Goal: Navigation & Orientation: Understand site structure

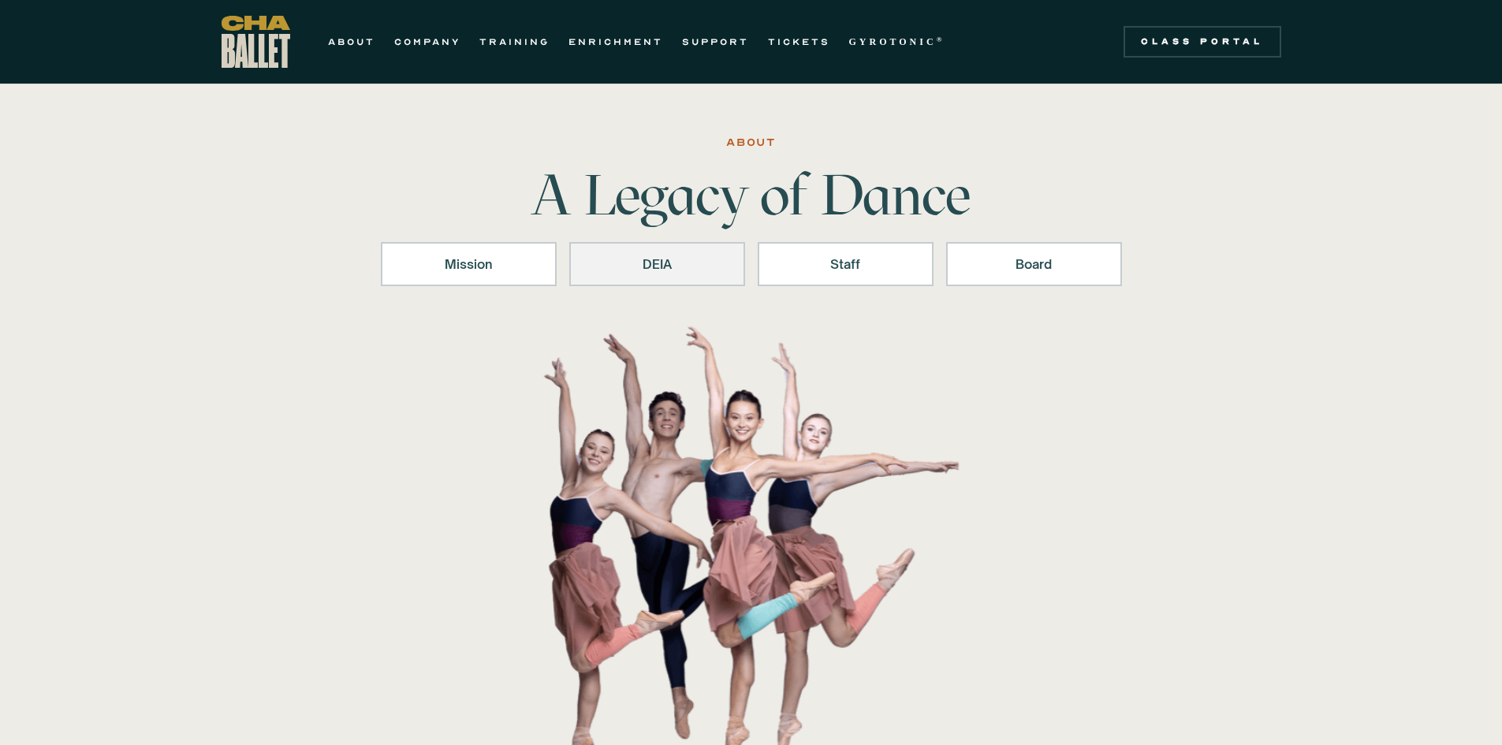
click at [691, 261] on div "DEIA" at bounding box center [657, 264] width 135 height 19
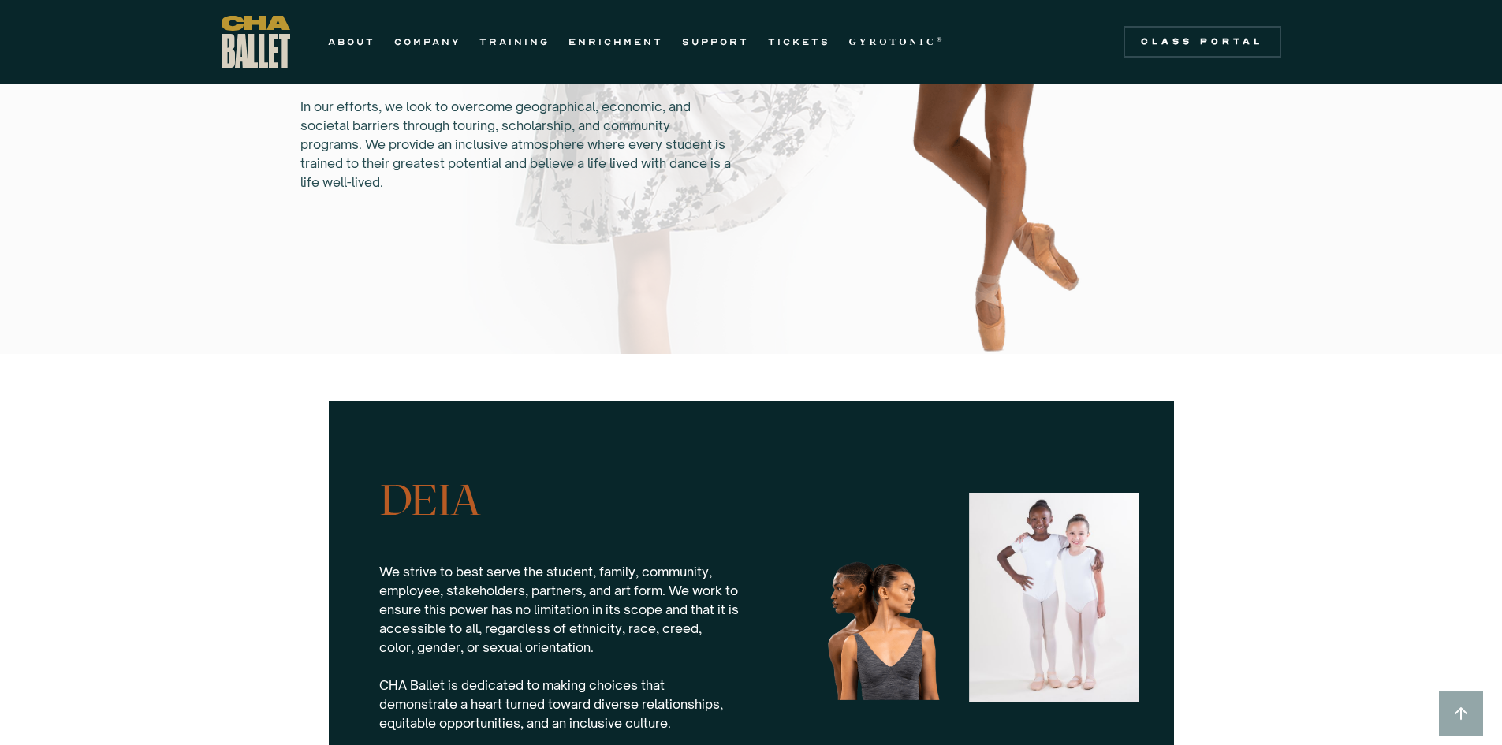
scroll to position [1145, 0]
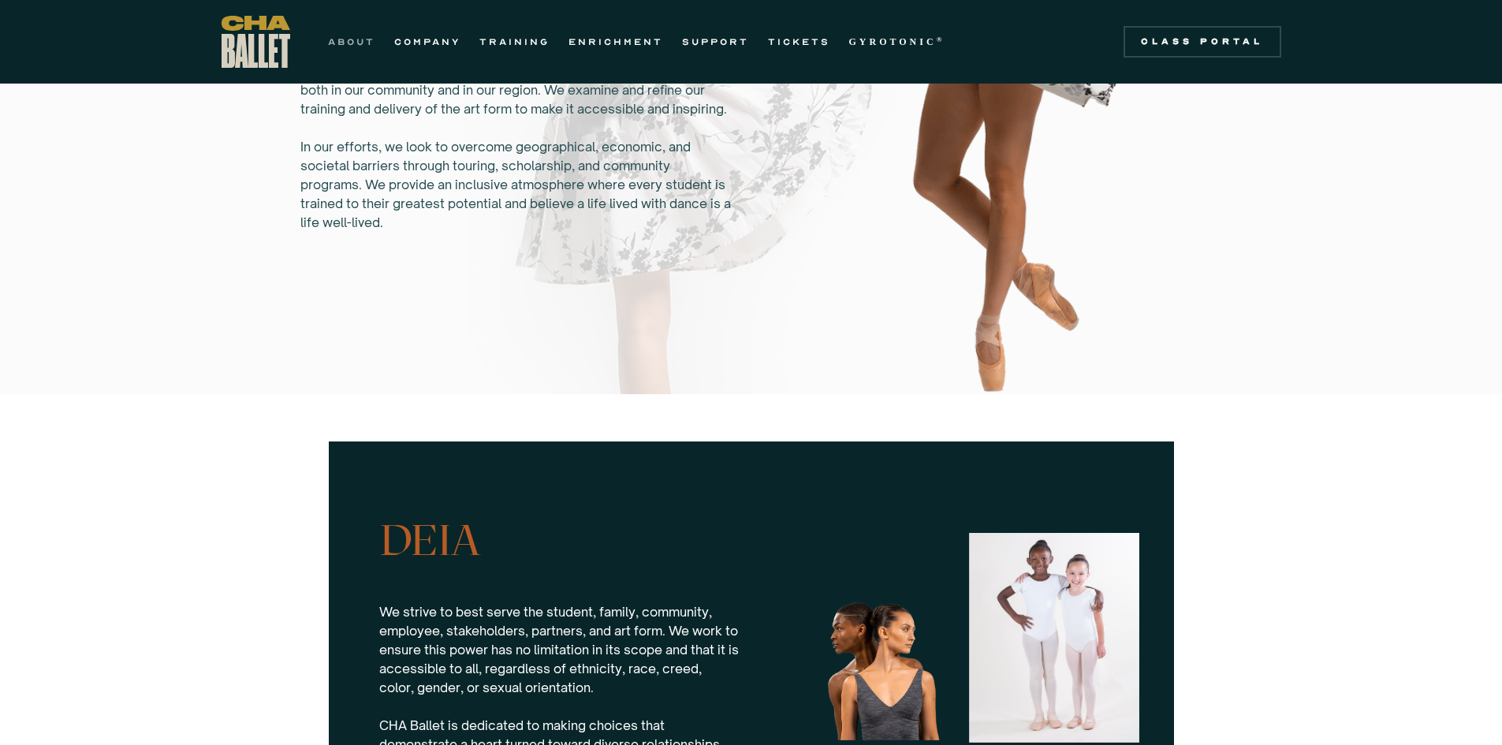
click at [356, 39] on link "ABOUT" at bounding box center [351, 41] width 47 height 19
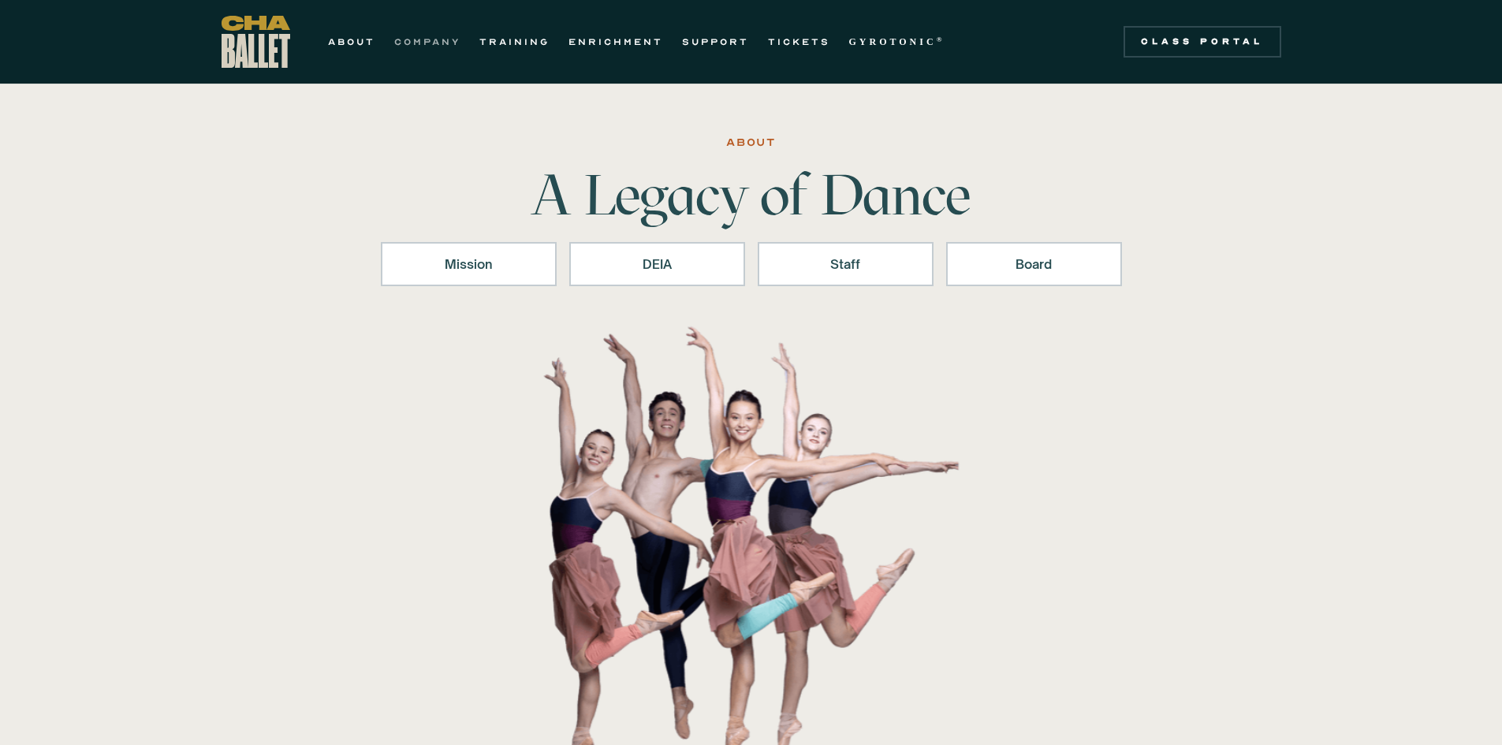
click at [444, 42] on link "COMPANY" at bounding box center [427, 41] width 66 height 19
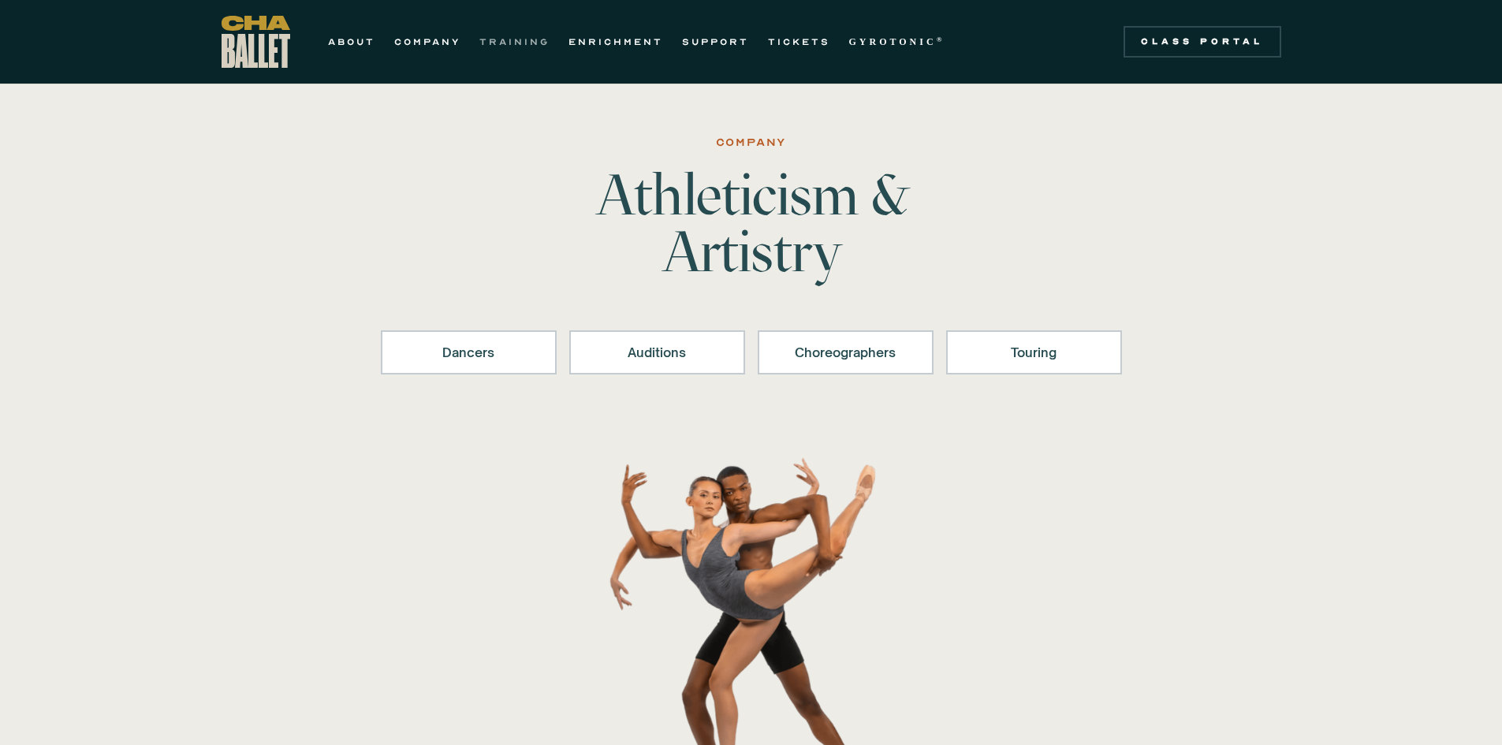
click at [512, 43] on link "TRAINING" at bounding box center [514, 41] width 70 height 19
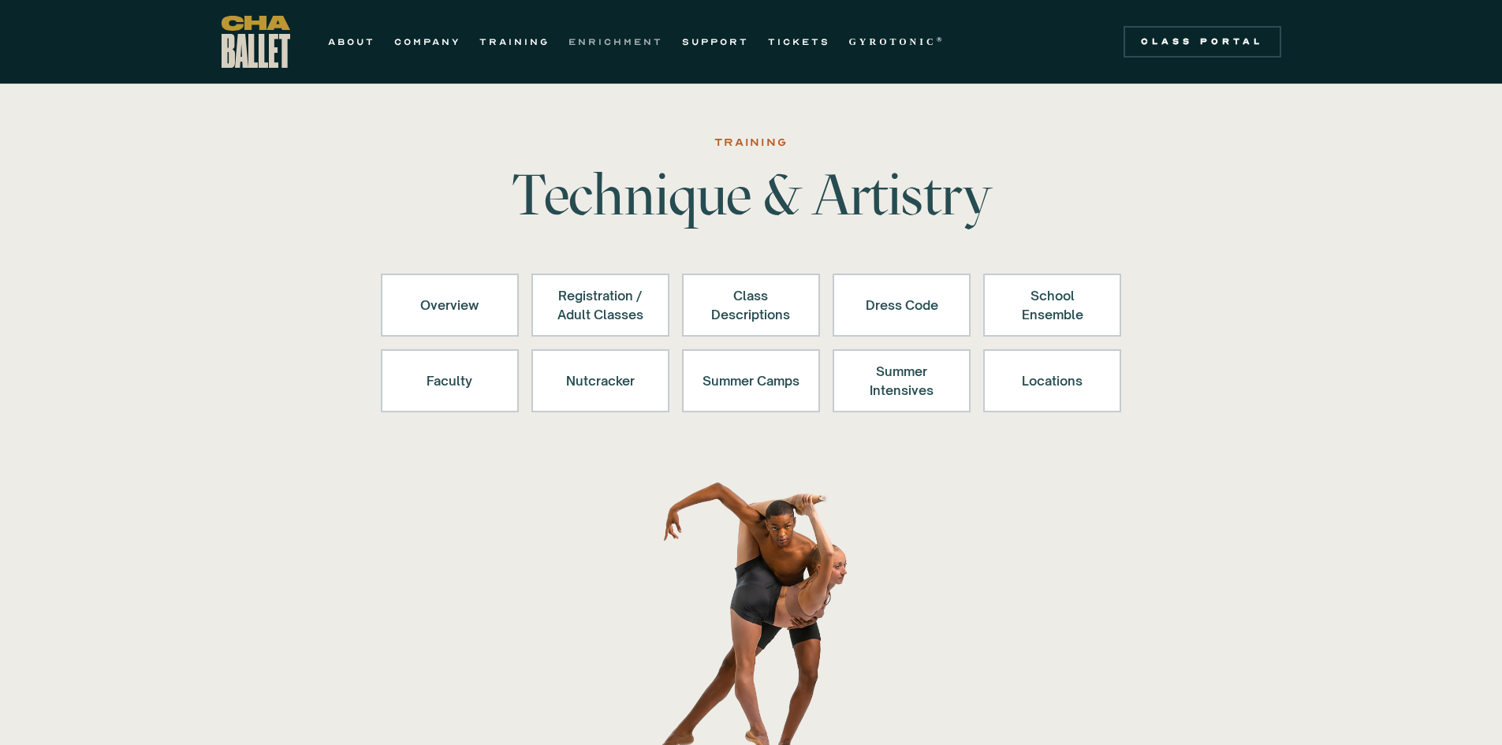
click at [633, 39] on link "ENRICHMENT" at bounding box center [615, 41] width 95 height 19
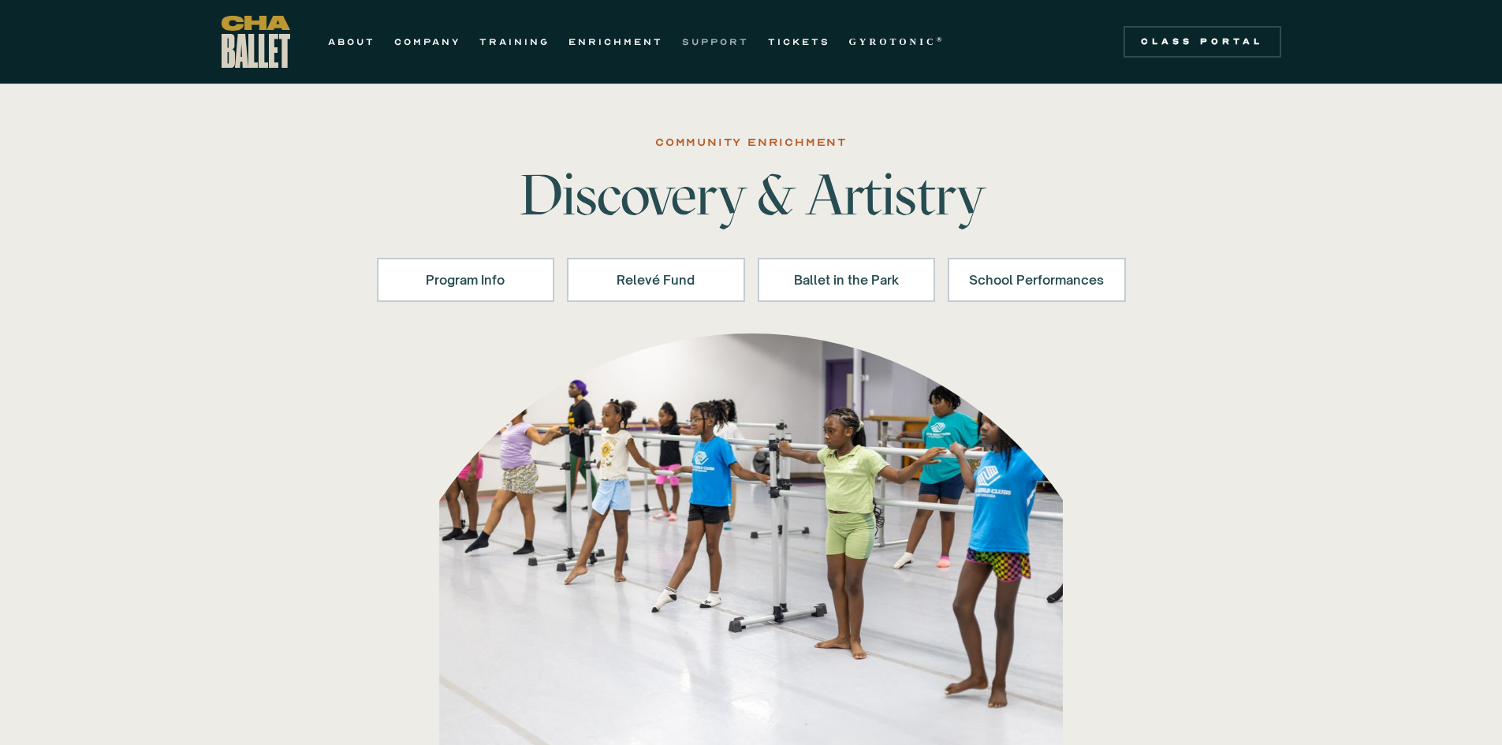
click at [712, 47] on link "SUPPORT" at bounding box center [715, 41] width 67 height 19
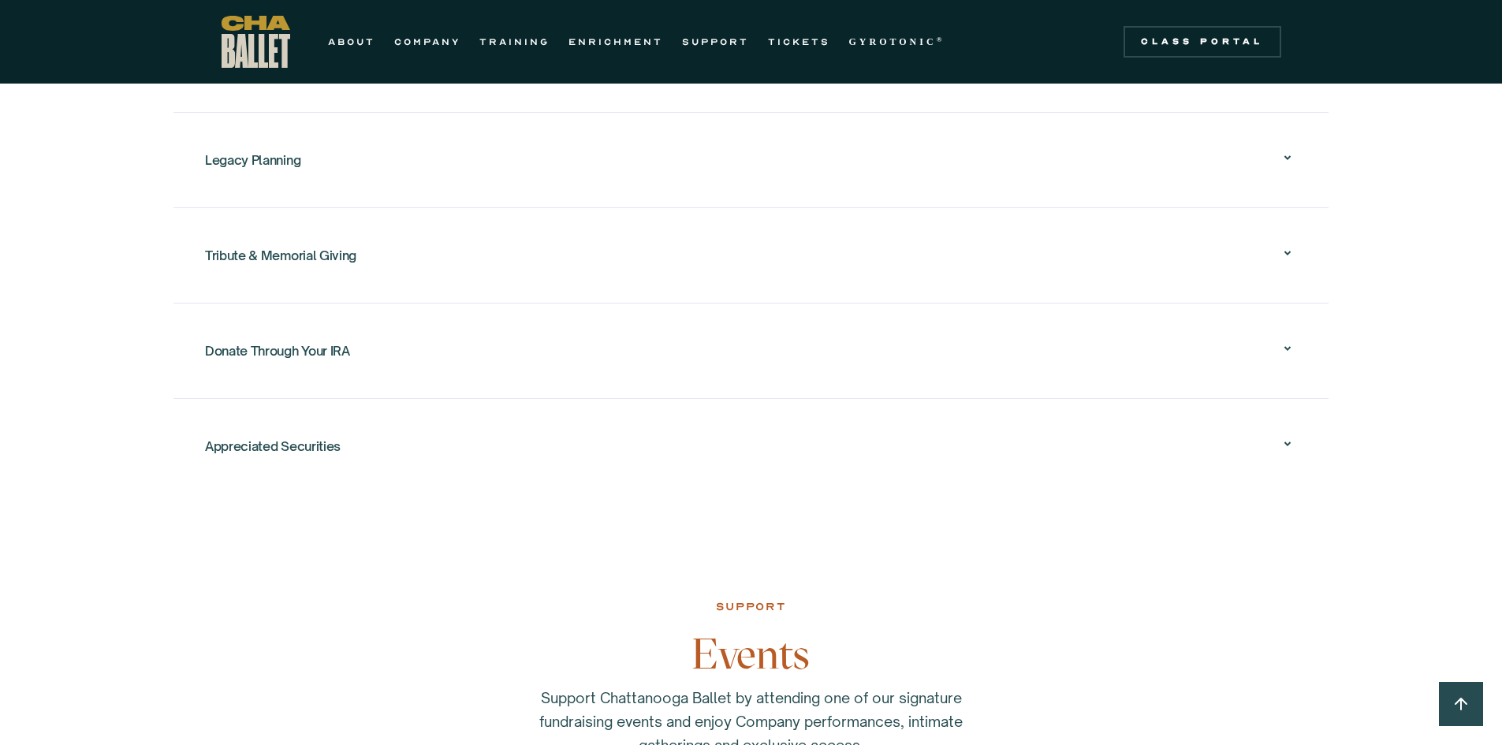
scroll to position [2129, 0]
